Goal: Find specific page/section: Find specific page/section

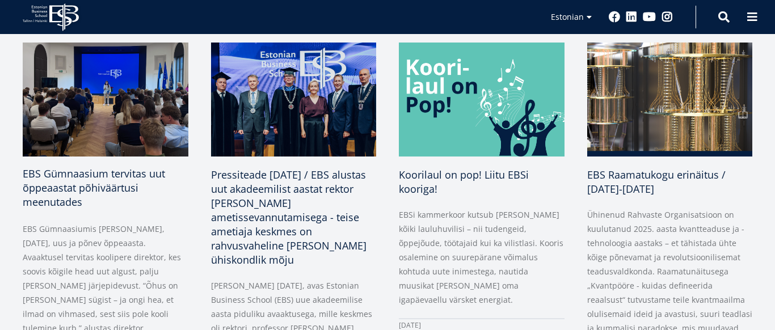
scroll to position [554, 0]
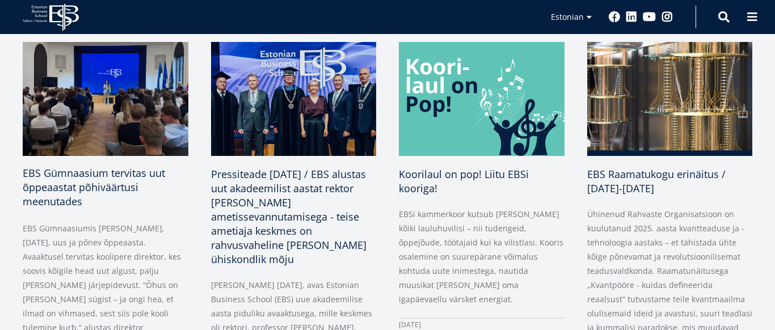
click at [165, 140] on img at bounding box center [106, 99] width 174 height 120
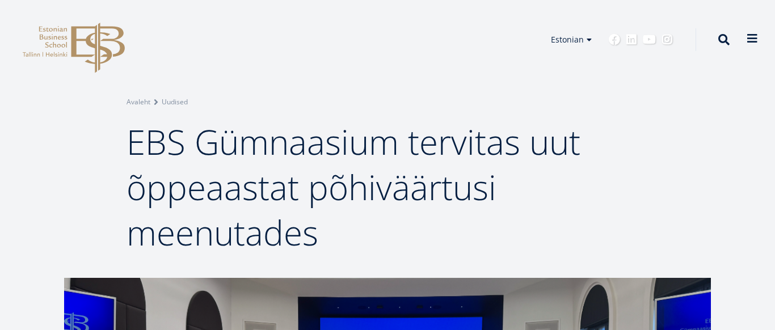
click at [750, 36] on span at bounding box center [752, 38] width 11 height 11
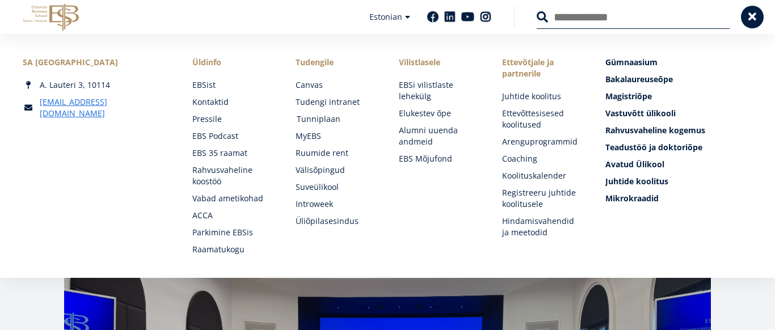
click at [322, 120] on link "Tunniplaan" at bounding box center [337, 118] width 81 height 11
